Goal: Transaction & Acquisition: Book appointment/travel/reservation

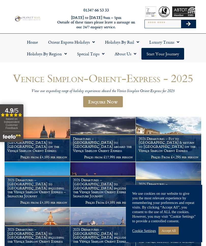
click at [75, 42] on link "Orient Express Holidays" at bounding box center [71, 42] width 57 height 12
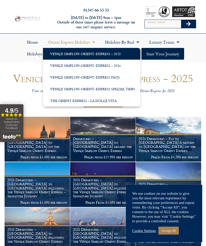
click at [164, 43] on link "Luxury Trains" at bounding box center [164, 42] width 40 height 12
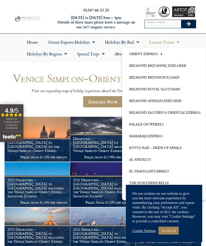
click at [163, 65] on link "Belmond Britannic Explorer" at bounding box center [164, 66] width 84 height 12
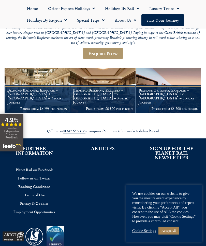
scroll to position [82, 0]
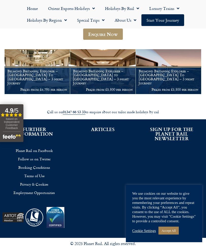
click at [120, 9] on link "Holidays by Rail" at bounding box center [122, 9] width 44 height 12
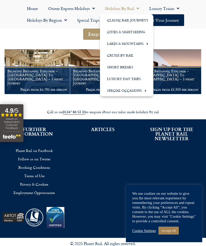
click at [137, 45] on link "Lakes & Mountains" at bounding box center [126, 44] width 53 height 12
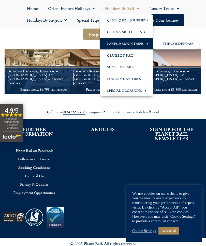
click at [123, 45] on link "Lakes & Mountains" at bounding box center [126, 44] width 53 height 12
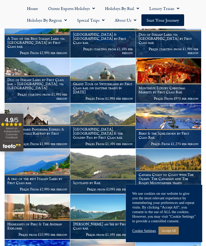
scroll to position [161, 0]
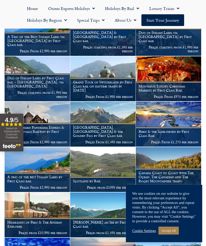
click at [112, 162] on img at bounding box center [102, 169] width 65 height 45
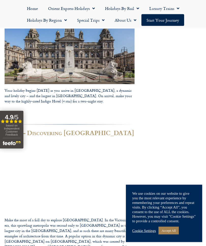
scroll to position [262, 0]
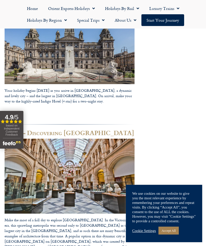
click at [173, 234] on link "Accept All" at bounding box center [169, 230] width 20 height 8
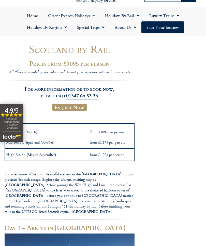
scroll to position [0, 0]
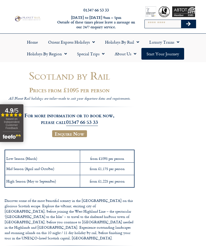
click at [90, 55] on link "Special Trips" at bounding box center [91, 54] width 38 height 12
click at [103, 67] on link "Latest Experiences" at bounding box center [96, 66] width 49 height 12
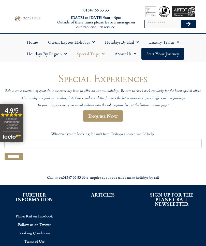
click at [64, 42] on link "Orient Express Holidays" at bounding box center [71, 42] width 57 height 12
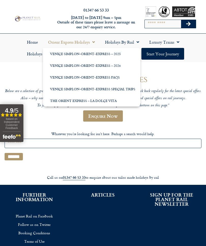
click at [86, 56] on link "Venice Simplon-Orient-Express – 2025" at bounding box center [91, 54] width 97 height 12
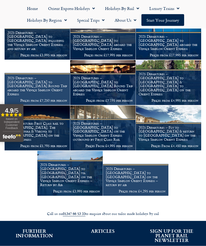
scroll to position [283, 0]
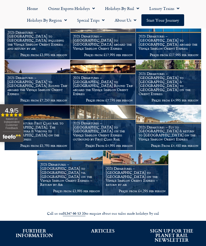
click at [171, 136] on h1 "2025 Departures – Fly to [GEOGRAPHIC_DATA] & return to [GEOGRAPHIC_DATA] on the…" at bounding box center [169, 133] width 60 height 16
